Goal: Transaction & Acquisition: Download file/media

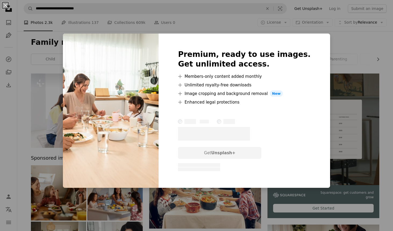
scroll to position [387, 0]
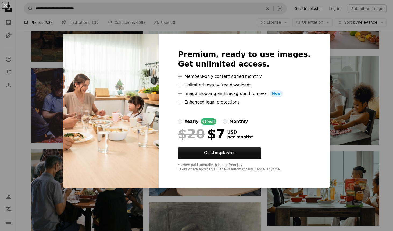
click at [336, 56] on div "An X shape Premium, ready to use images. Get unlimited access. A plus sign Memb…" at bounding box center [196, 115] width 393 height 231
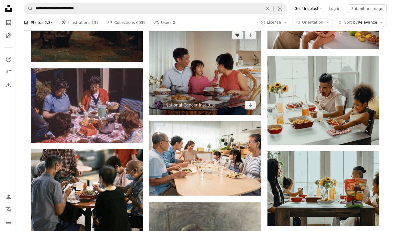
scroll to position [368, 0]
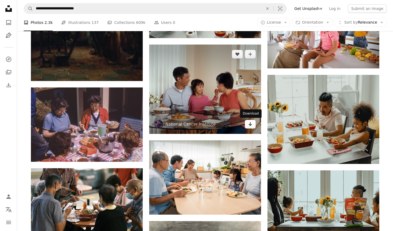
click at [250, 127] on icon "Arrow pointing down" at bounding box center [250, 124] width 4 height 6
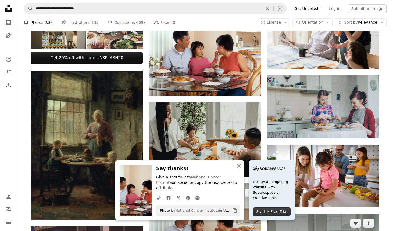
scroll to position [227, 0]
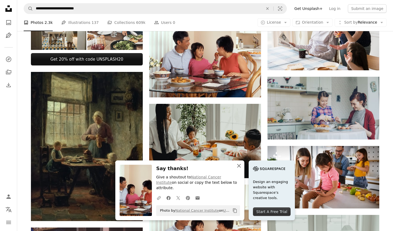
click at [241, 168] on icon "button" at bounding box center [239, 166] width 4 height 4
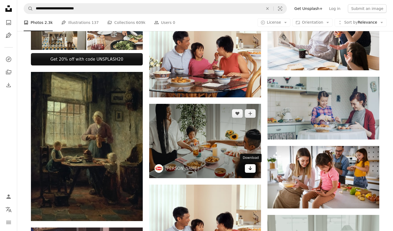
click at [251, 171] on icon "Arrow pointing down" at bounding box center [250, 168] width 4 height 6
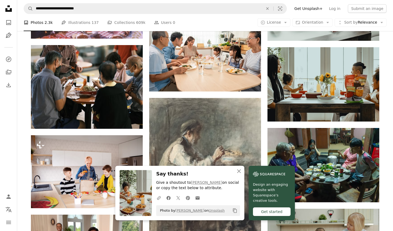
scroll to position [653, 0]
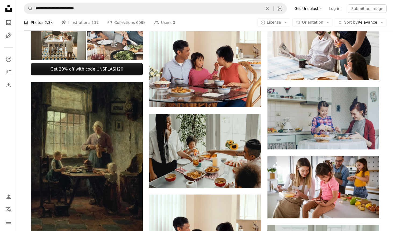
scroll to position [0, 0]
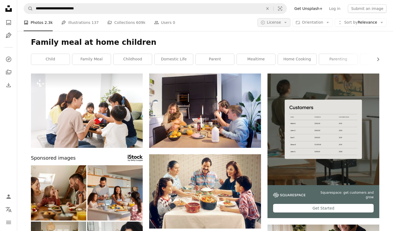
click at [279, 23] on span "License" at bounding box center [274, 22] width 14 height 4
click at [287, 65] on span "Free" at bounding box center [288, 65] width 33 height 5
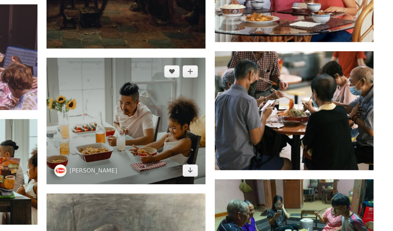
scroll to position [316, 0]
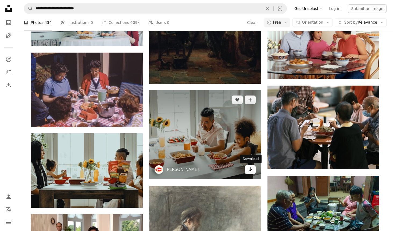
click at [253, 170] on link "Arrow pointing down" at bounding box center [250, 170] width 11 height 9
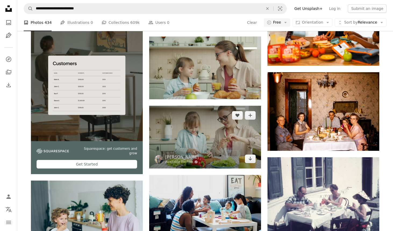
scroll to position [812, 0]
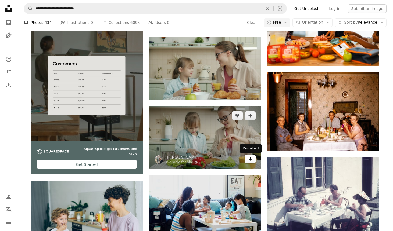
click at [250, 162] on icon "Arrow pointing down" at bounding box center [250, 159] width 4 height 6
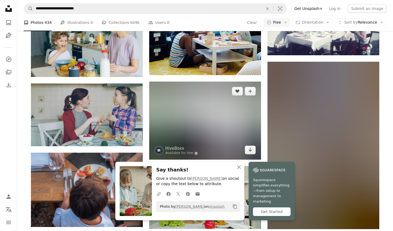
scroll to position [1001, 0]
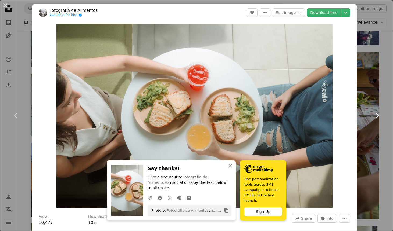
click at [371, 119] on link "Chevron right" at bounding box center [377, 116] width 32 height 52
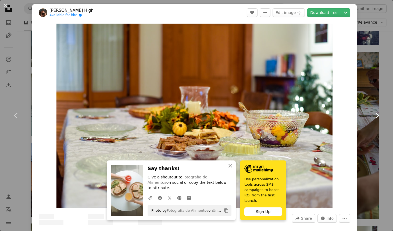
click at [366, 126] on link "Chevron right" at bounding box center [377, 116] width 32 height 52
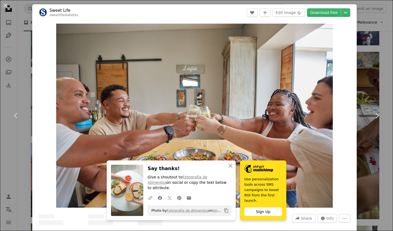
click at [368, 53] on div "An X shape Chevron left Chevron right Sweet Life sweetlifediabetes A heart A pl…" at bounding box center [196, 115] width 393 height 231
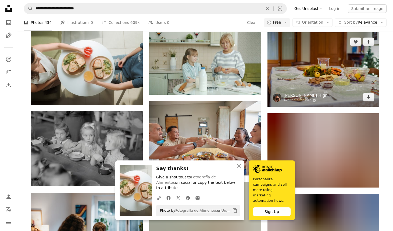
scroll to position [1204, 0]
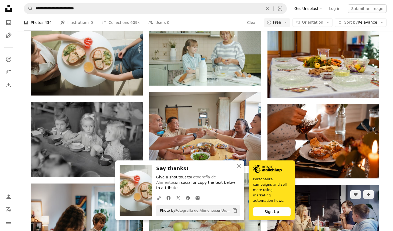
click at [339, 185] on img at bounding box center [323, 222] width 112 height 74
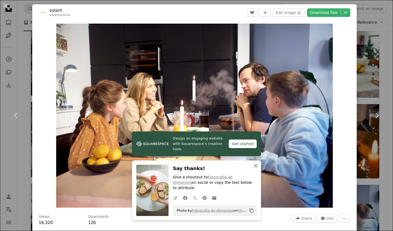
click at [255, 168] on icon "button" at bounding box center [256, 166] width 4 height 4
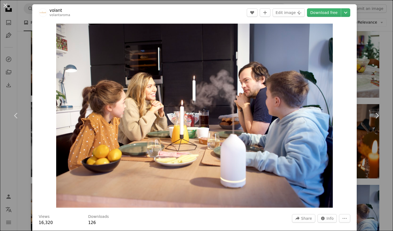
click at [367, 15] on div "An X shape Chevron left Chevron right volant volantaroma A heart A plus sign Ed…" at bounding box center [196, 115] width 393 height 231
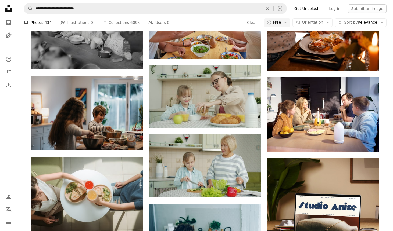
scroll to position [1463, 0]
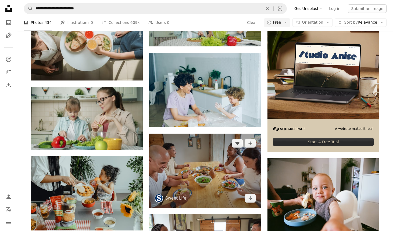
click at [220, 179] on img at bounding box center [205, 171] width 112 height 74
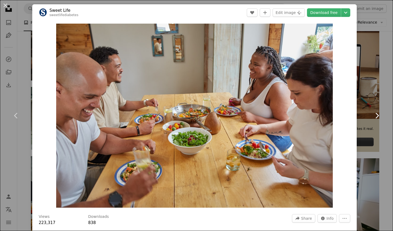
click at [378, 95] on link "Chevron right" at bounding box center [377, 116] width 32 height 52
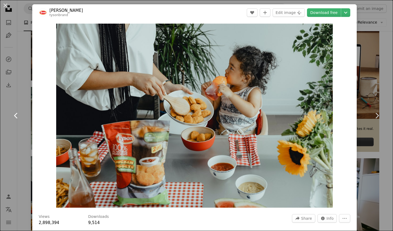
click at [25, 105] on link "Chevron left" at bounding box center [16, 116] width 32 height 52
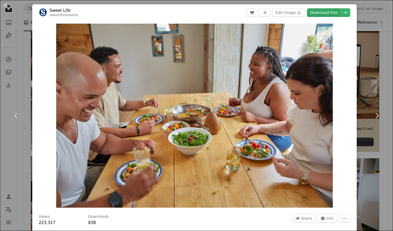
click at [334, 12] on link "Download free" at bounding box center [324, 12] width 34 height 9
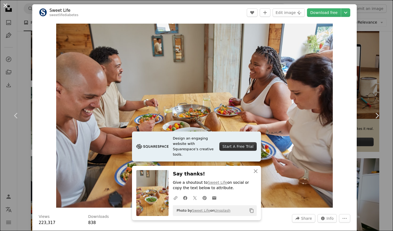
click at [5, 4] on button "An X shape" at bounding box center [5, 5] width 6 height 6
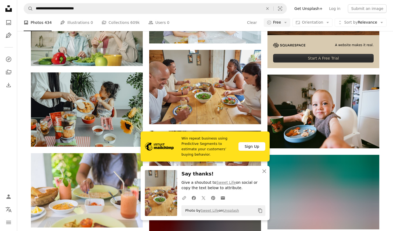
scroll to position [1553, 0]
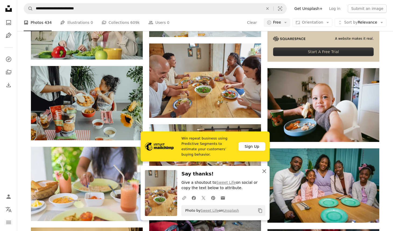
click at [264, 170] on icon "An X shape" at bounding box center [264, 171] width 6 height 6
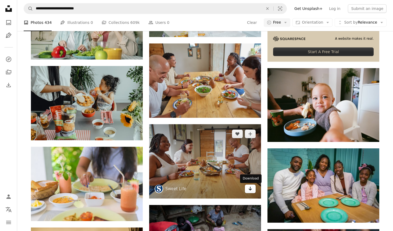
click at [252, 190] on icon "Arrow pointing down" at bounding box center [250, 189] width 4 height 6
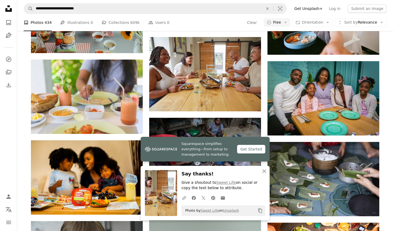
scroll to position [1655, 0]
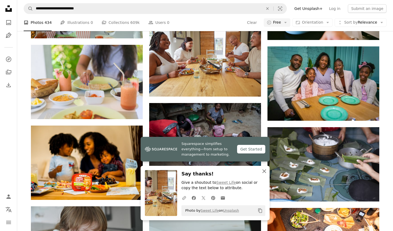
click at [264, 170] on icon "An X shape" at bounding box center [264, 171] width 6 height 6
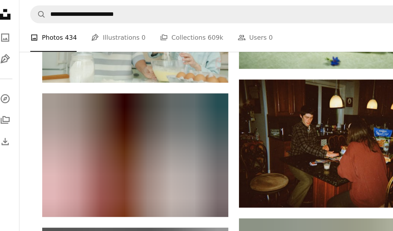
scroll to position [2193, 0]
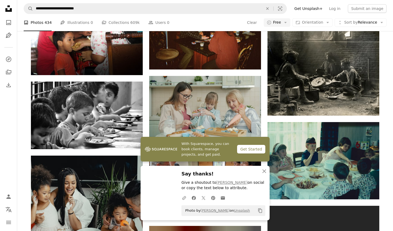
scroll to position [2263, 0]
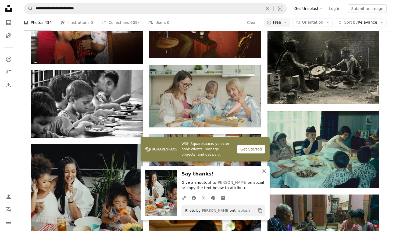
click at [266, 171] on icon "An X shape" at bounding box center [264, 171] width 6 height 6
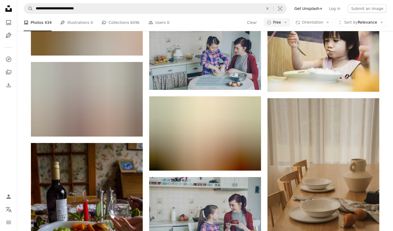
scroll to position [4037, 0]
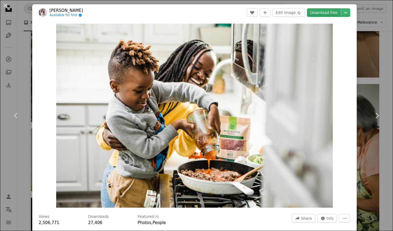
click at [332, 15] on link "Download free" at bounding box center [324, 12] width 34 height 9
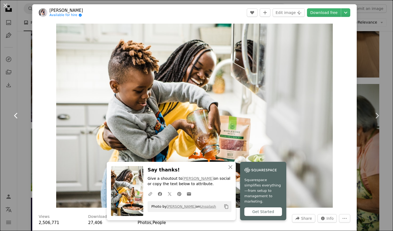
click at [27, 90] on link "Chevron left" at bounding box center [16, 116] width 32 height 52
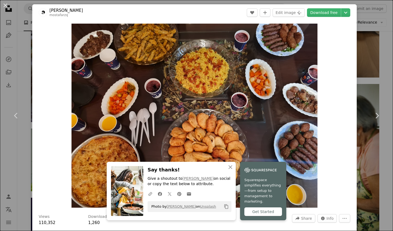
click at [357, 26] on div "Zoom in" at bounding box center [194, 116] width 324 height 190
click at [6, 5] on button "An X shape" at bounding box center [5, 5] width 6 height 6
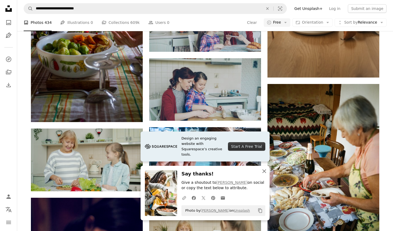
click at [262, 169] on icon "An X shape" at bounding box center [264, 171] width 6 height 6
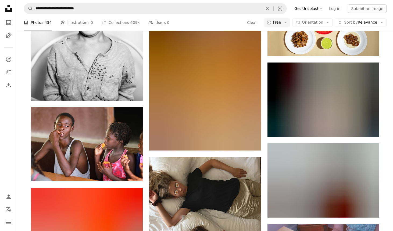
scroll to position [6152, 0]
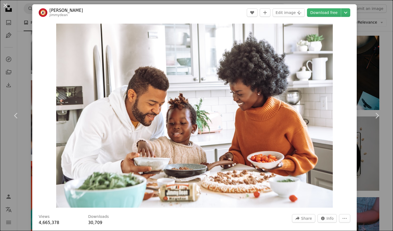
click at [371, 26] on div "An X shape Chevron left Chevron right [PERSON_NAME] A heart A plus sign Edit im…" at bounding box center [196, 115] width 393 height 231
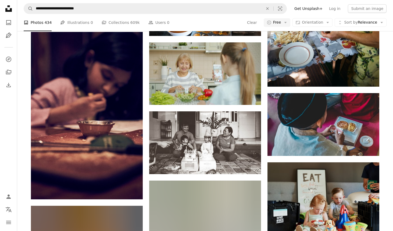
scroll to position [4203, 0]
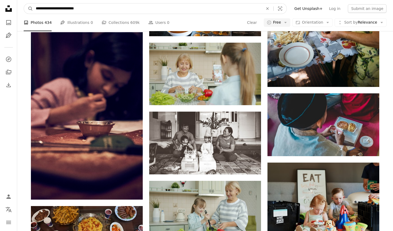
click at [81, 6] on input "**********" at bounding box center [147, 8] width 228 height 10
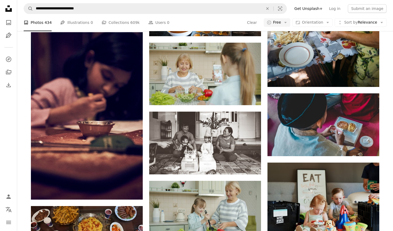
click at [9, 9] on icon "Unsplash logo Unsplash Home" at bounding box center [8, 8] width 11 height 11
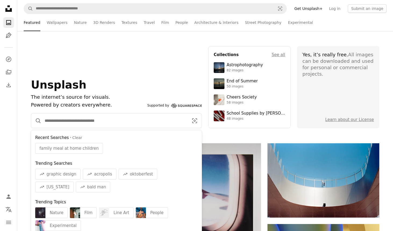
click at [56, 123] on input "Find visuals sitewide" at bounding box center [114, 121] width 146 height 15
paste input "**********"
type input "**********"
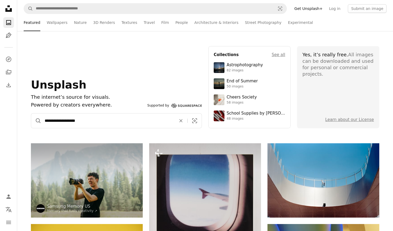
click button "A magnifying glass" at bounding box center [36, 121] width 10 height 15
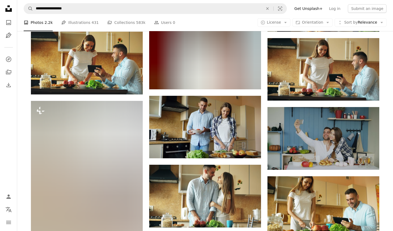
scroll to position [586, 0]
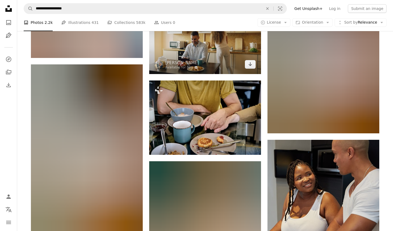
scroll to position [1127, 0]
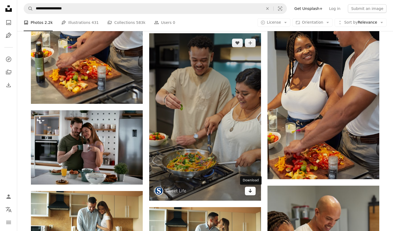
click at [250, 191] on icon "Download" at bounding box center [250, 191] width 3 height 4
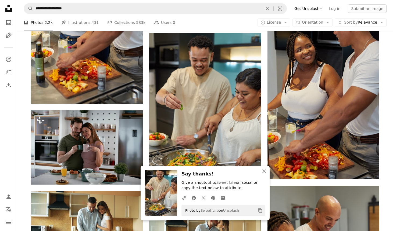
click at [245, 27] on div "A photo Photos 2.2k Pen Tool Illustrations 431 A stack of folders Collections 5…" at bounding box center [205, 22] width 363 height 17
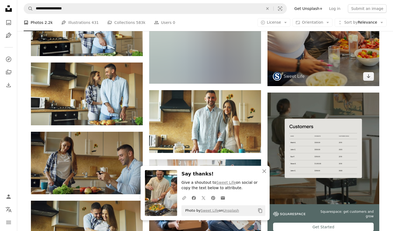
scroll to position [1416, 0]
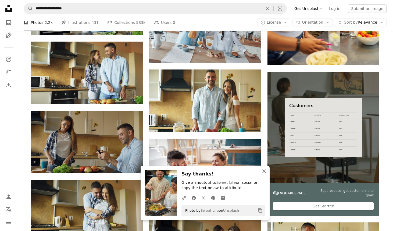
click at [264, 175] on button "An X shape Close" at bounding box center [264, 171] width 11 height 11
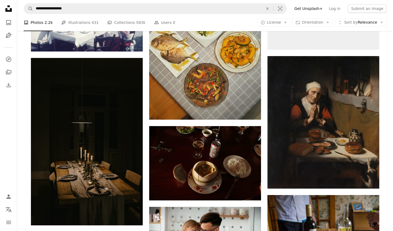
scroll to position [2797, 0]
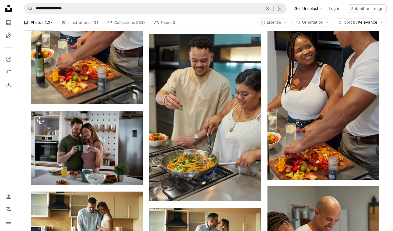
scroll to position [1101, 0]
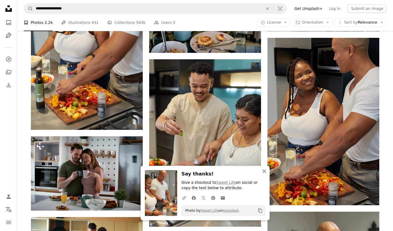
click at [263, 171] on icon "An X shape" at bounding box center [264, 171] width 6 height 6
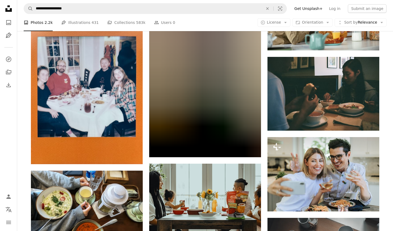
scroll to position [4040, 0]
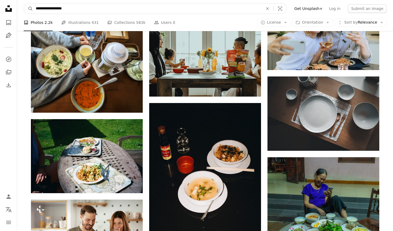
click at [52, 8] on input "**********" at bounding box center [147, 8] width 228 height 10
